Goal: Task Accomplishment & Management: Manage account settings

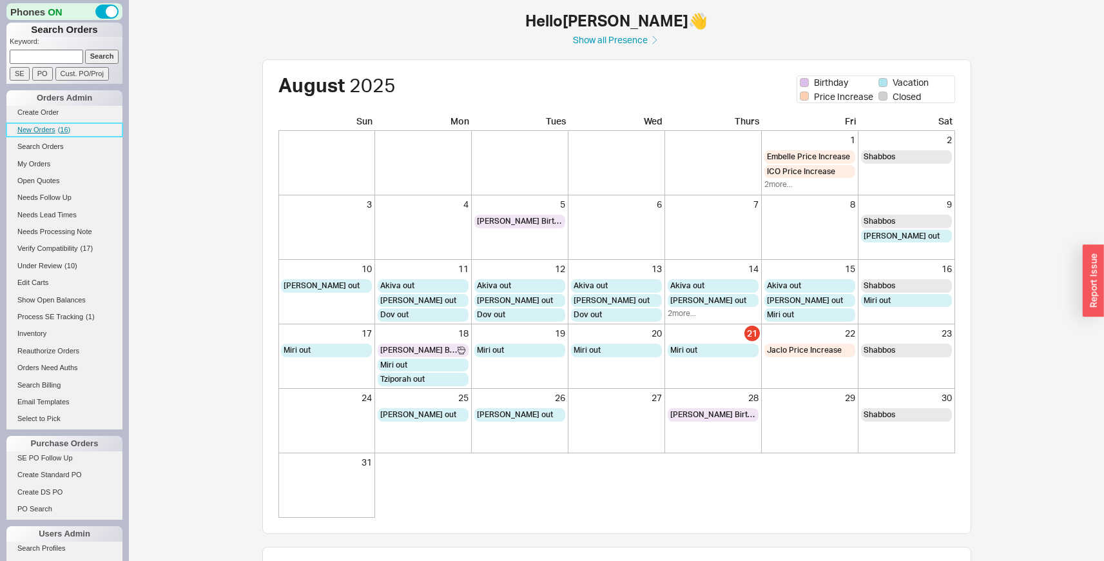
click at [56, 126] on link "New Orders ( 16 )" at bounding box center [64, 130] width 116 height 14
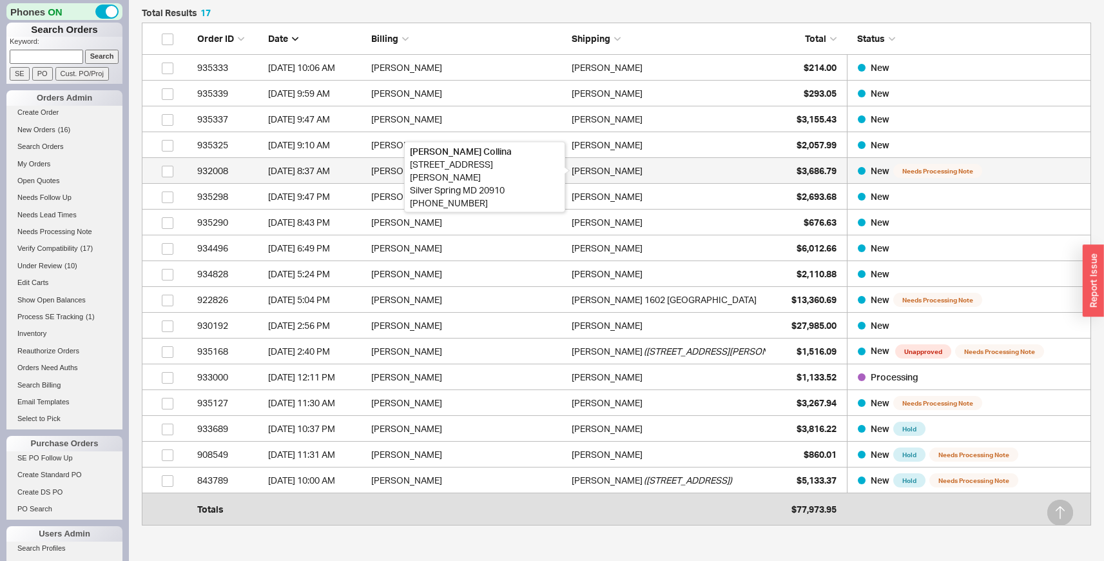
scroll to position [394, 0]
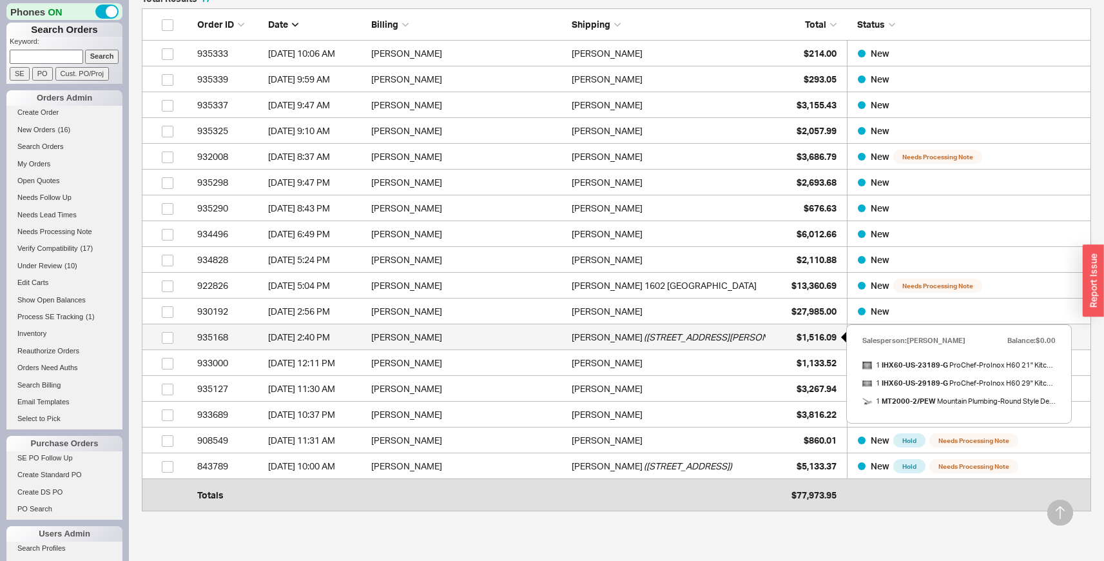
click at [789, 338] on div "$1,516.09" at bounding box center [804, 337] width 64 height 26
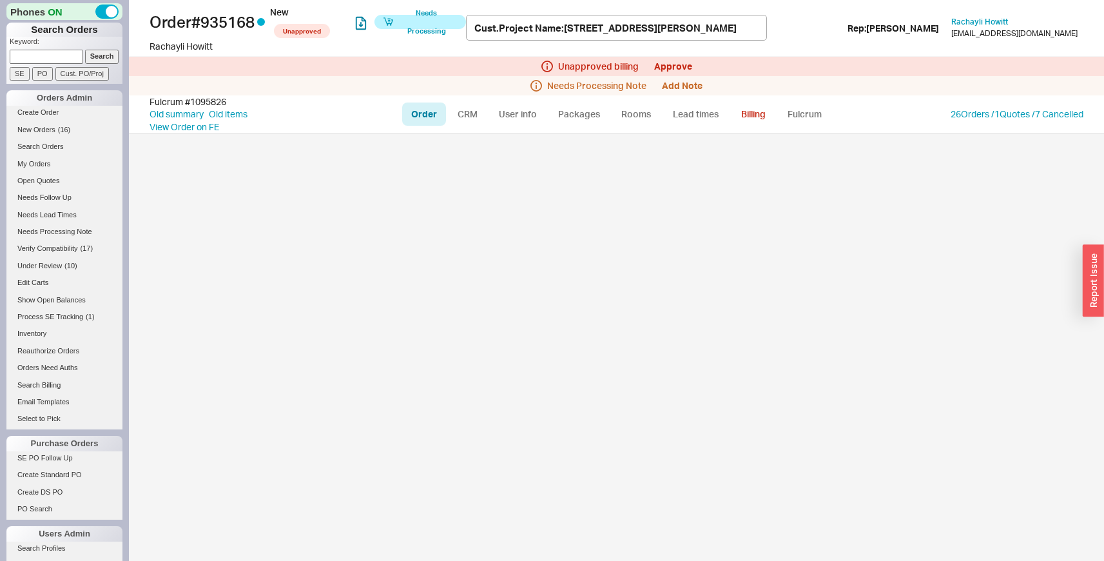
select select "LOW"
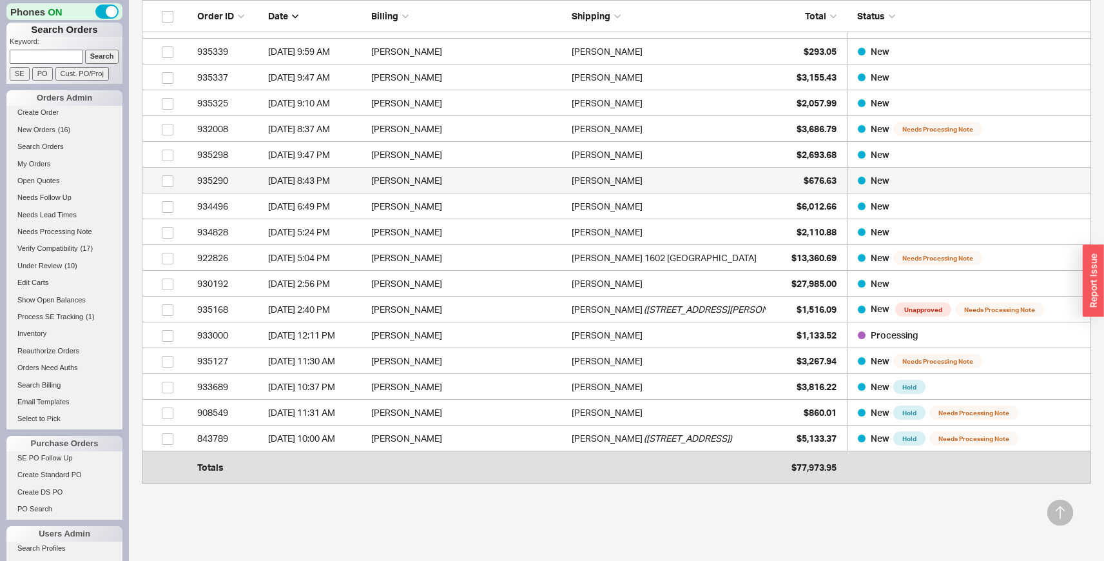
scroll to position [427, 0]
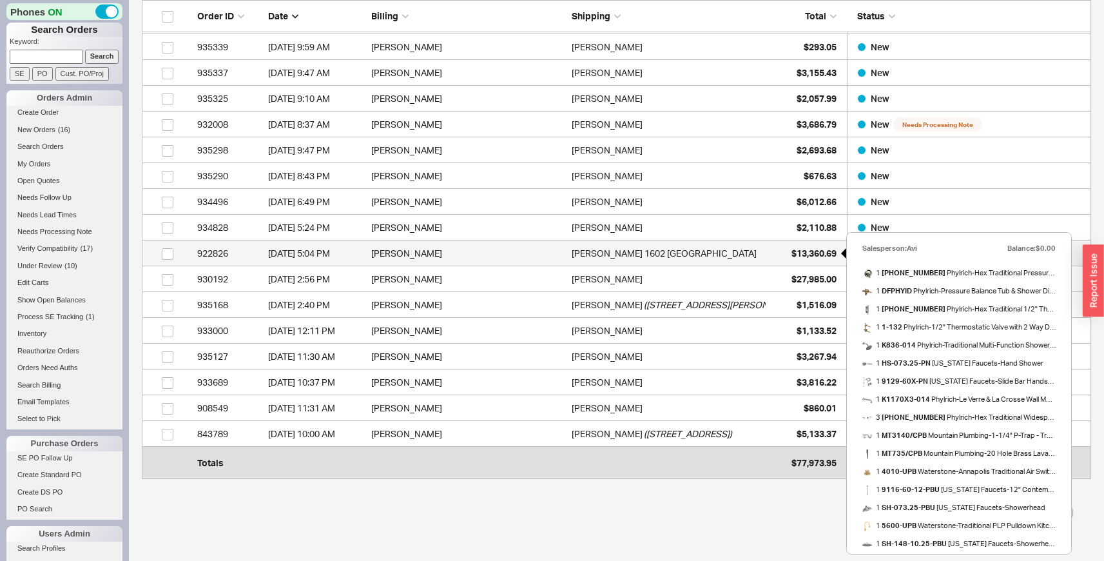
click at [818, 264] on div "$13,360.69" at bounding box center [804, 253] width 64 height 26
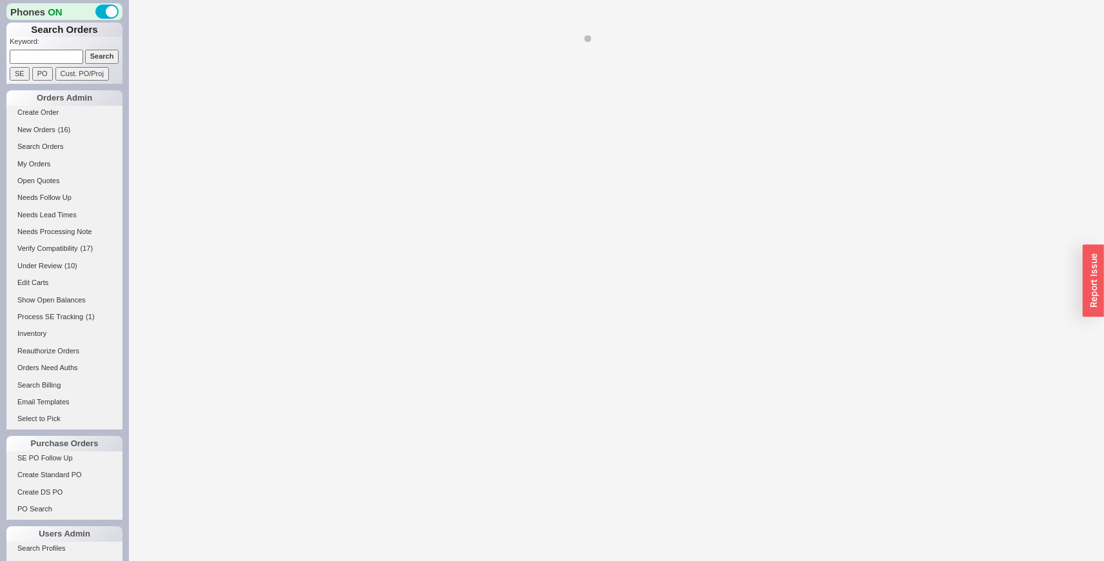
select select "LOW"
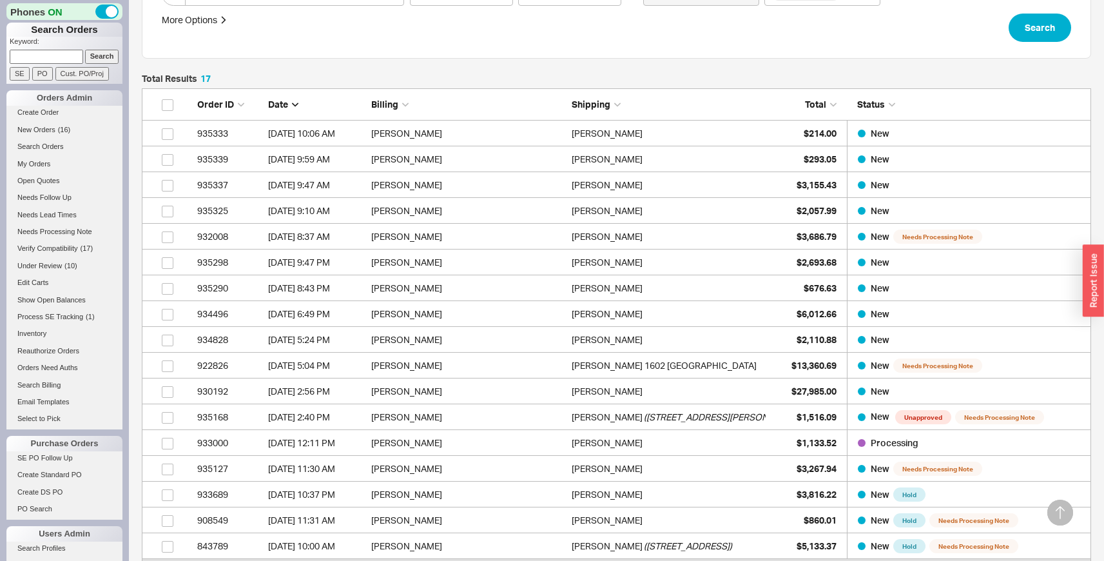
scroll to position [325, 0]
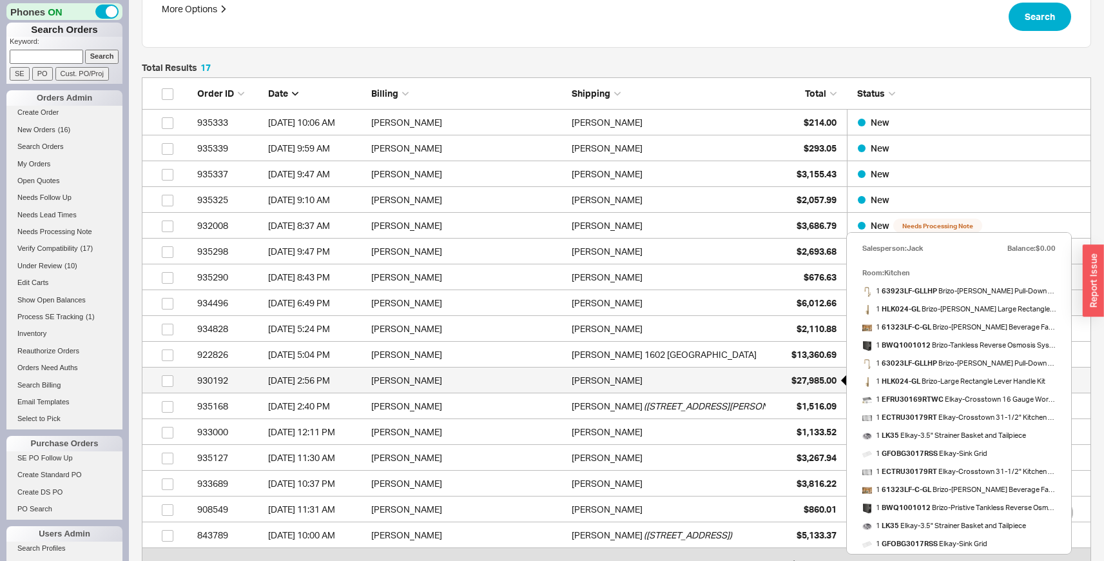
click at [796, 381] on span "$27,985.00" at bounding box center [813, 379] width 45 height 11
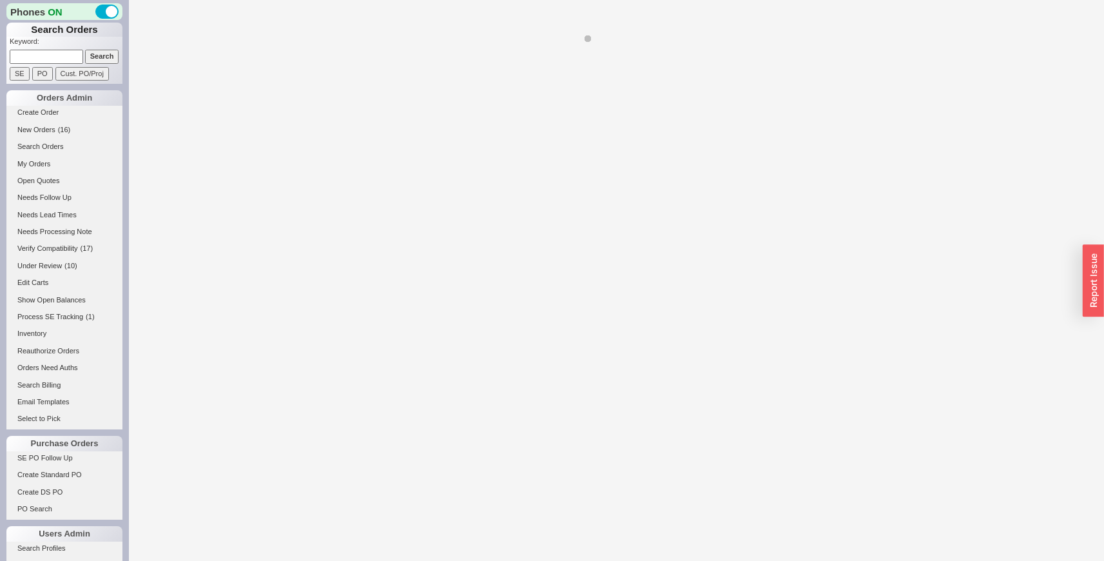
select select "LOW"
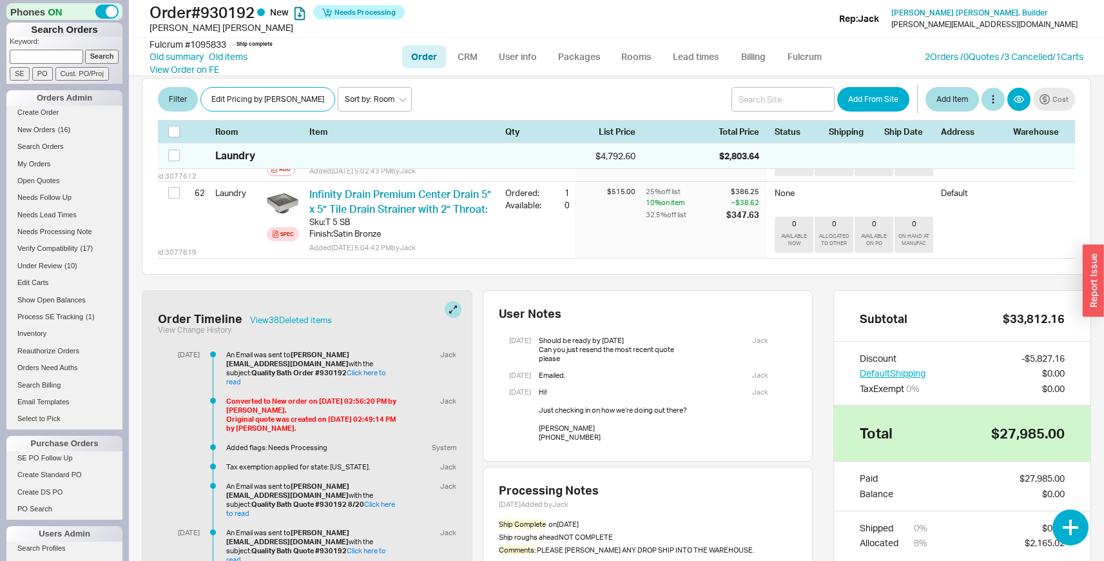
scroll to position [5483, 0]
